Goal: Task Accomplishment & Management: Use online tool/utility

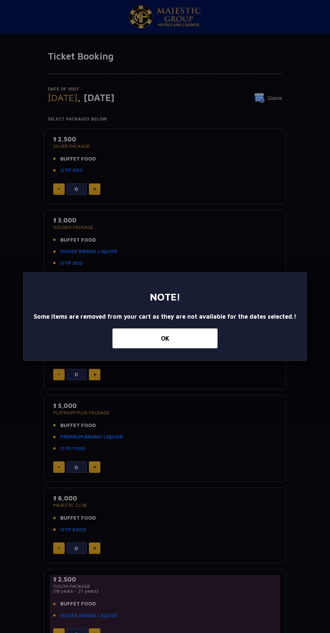
click at [177, 342] on button "OK" at bounding box center [164, 339] width 105 height 20
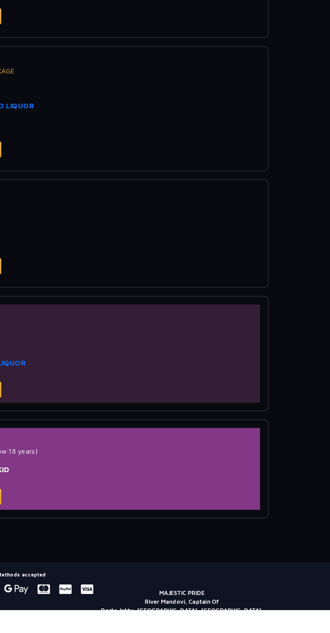
scroll to position [154, 0]
